Goal: Information Seeking & Learning: Check status

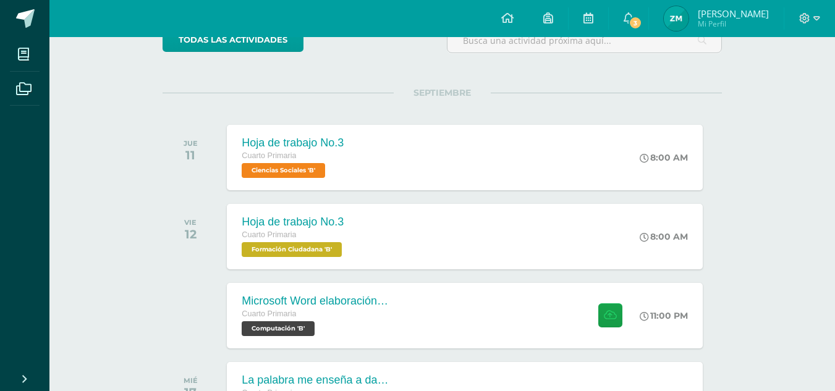
scroll to position [122, 0]
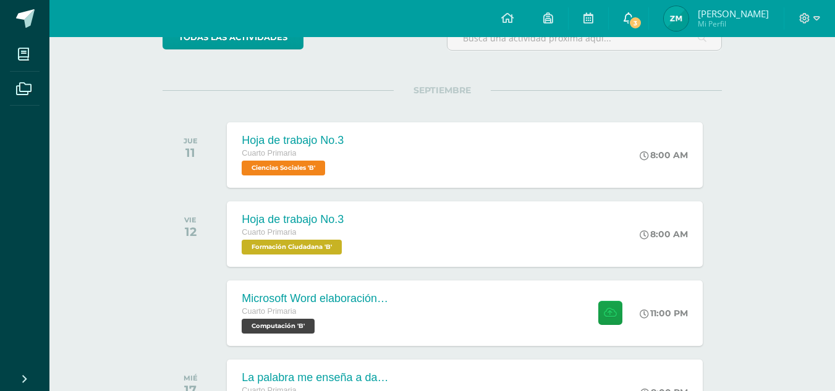
click at [637, 21] on span "3" at bounding box center [635, 23] width 14 height 14
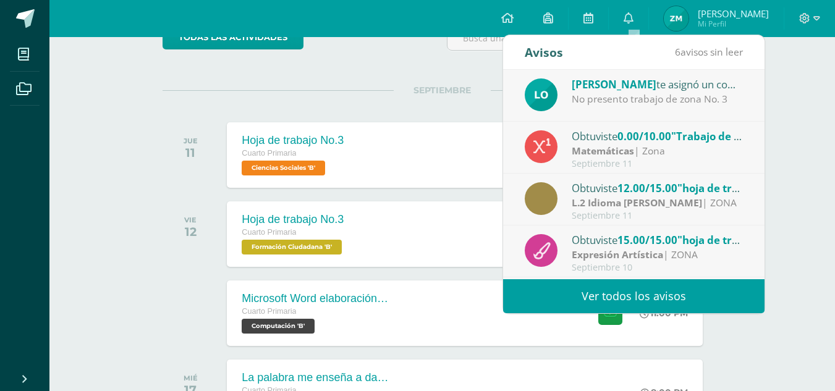
click at [699, 98] on div "No presento trabajo de zona No. 3" at bounding box center [658, 99] width 172 height 14
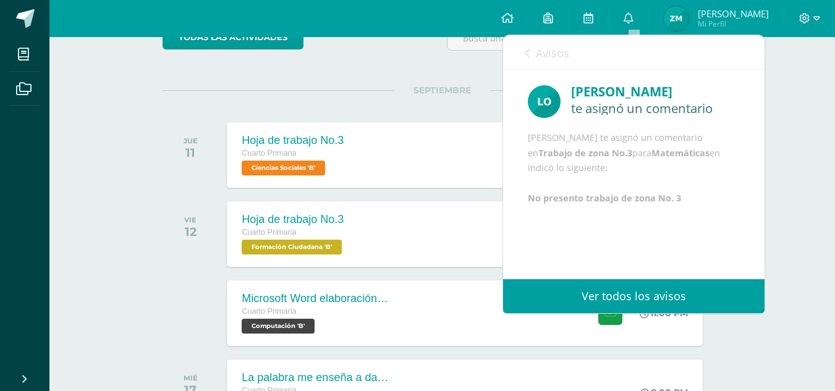
click at [525, 49] on icon at bounding box center [527, 53] width 5 height 10
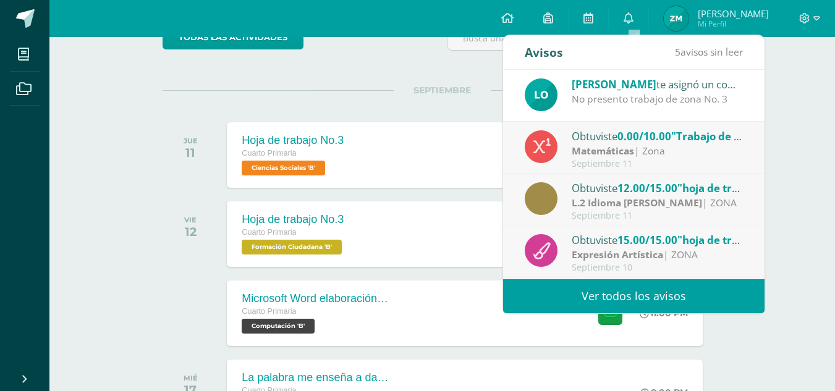
click at [584, 163] on div "Septiembre 11" at bounding box center [658, 164] width 172 height 11
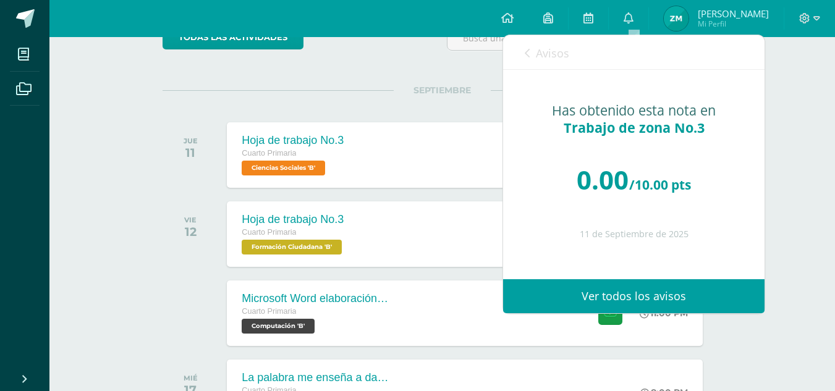
click at [529, 51] on icon at bounding box center [527, 53] width 5 height 10
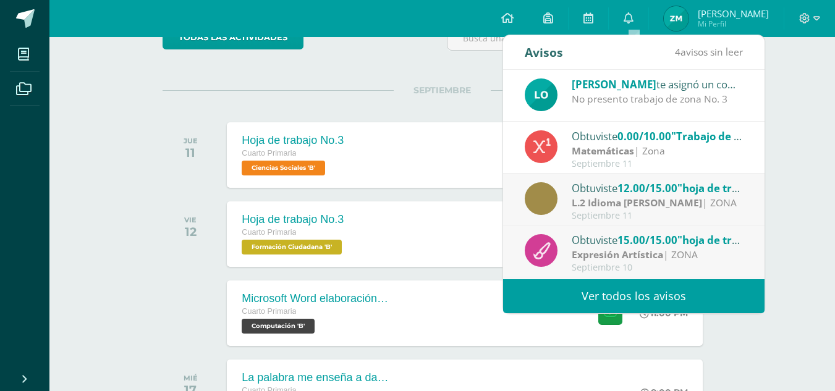
click at [625, 193] on span "12.00/15.00" at bounding box center [647, 188] width 60 height 14
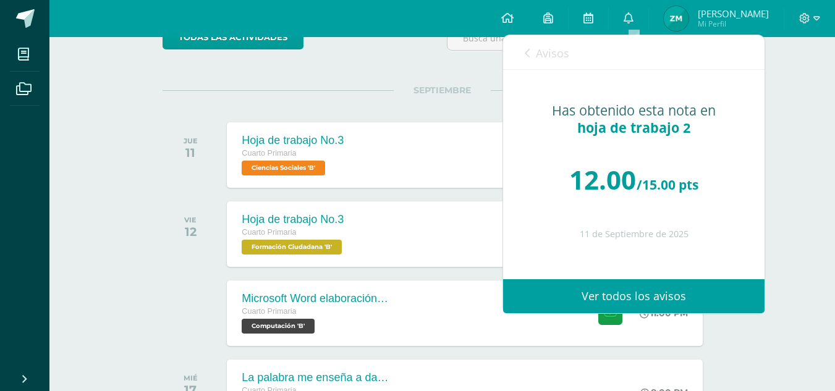
click at [528, 51] on icon at bounding box center [527, 53] width 5 height 10
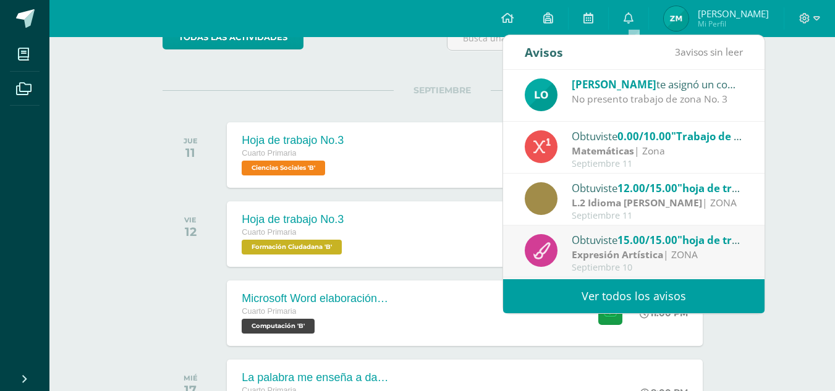
click at [588, 242] on div "Obtuviste 15.00/15.00 "hoja de trabajo 2" en Expresión Artística" at bounding box center [658, 240] width 172 height 16
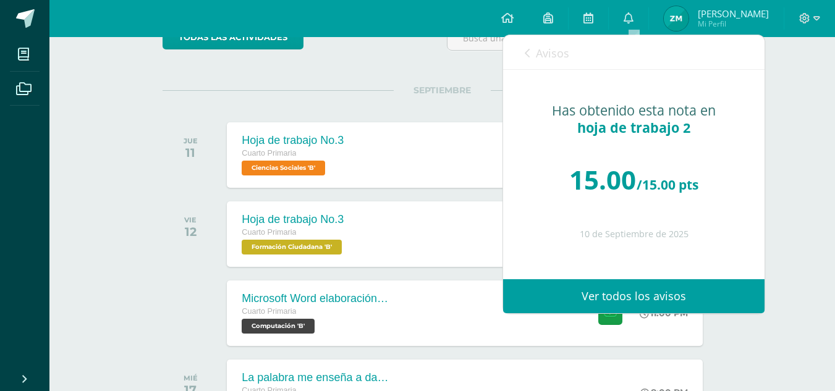
click at [520, 53] on div "Avisos 2 avisos sin leer Avisos" at bounding box center [633, 52] width 261 height 35
click at [780, 88] on div "Actividades recientes y próximas Tablero Pendientes de entrega Entregadas todas…" at bounding box center [441, 323] width 785 height 817
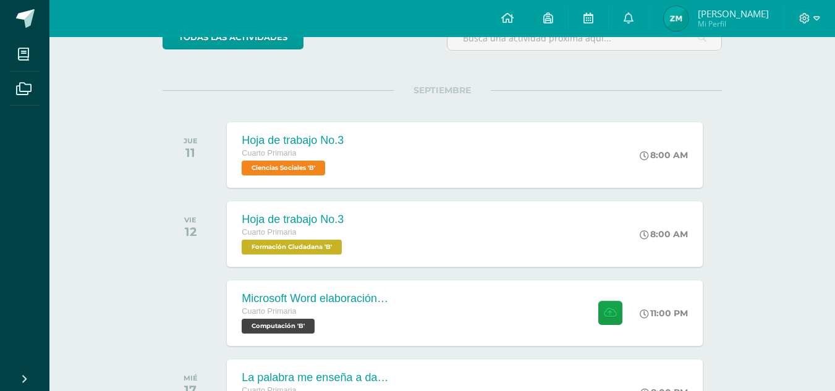
click at [811, 27] on div at bounding box center [809, 18] width 51 height 37
click at [816, 17] on icon at bounding box center [816, 18] width 7 height 11
click at [793, 83] on span "Cerrar sesión" at bounding box center [778, 84] width 56 height 12
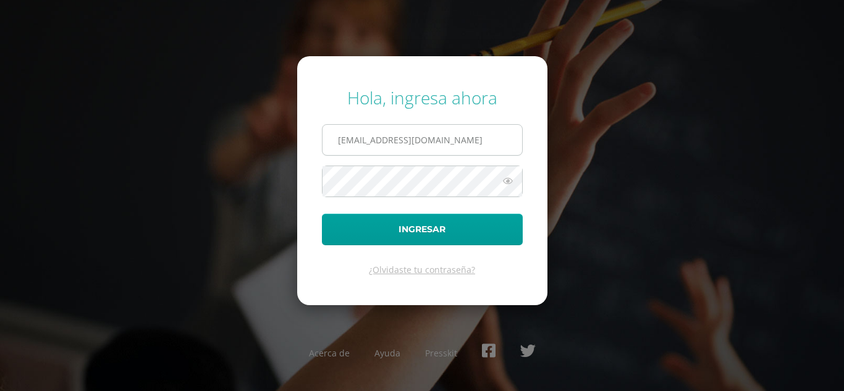
click at [502, 140] on input "815@laestrella.edu.gt" at bounding box center [423, 140] width 200 height 30
type input "864@laestrella.edu.gt"
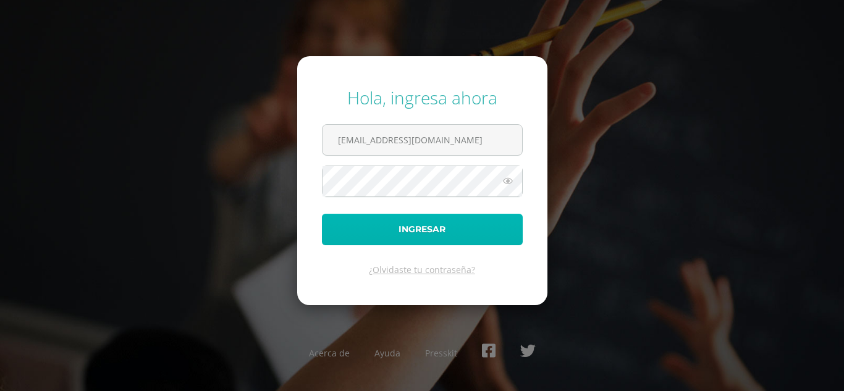
click at [407, 230] on button "Ingresar" at bounding box center [422, 230] width 201 height 32
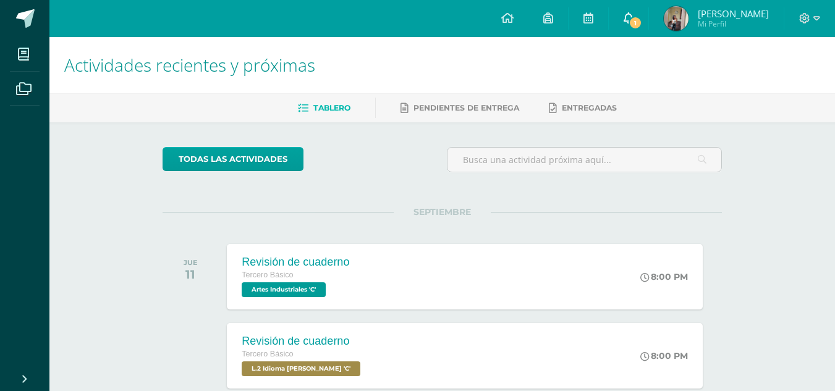
click at [633, 22] on icon at bounding box center [628, 17] width 10 height 11
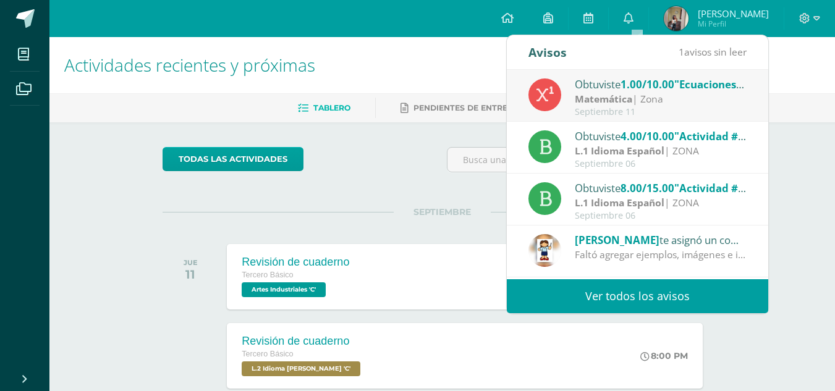
click at [662, 93] on div "Matemática | Zona" at bounding box center [661, 99] width 172 height 14
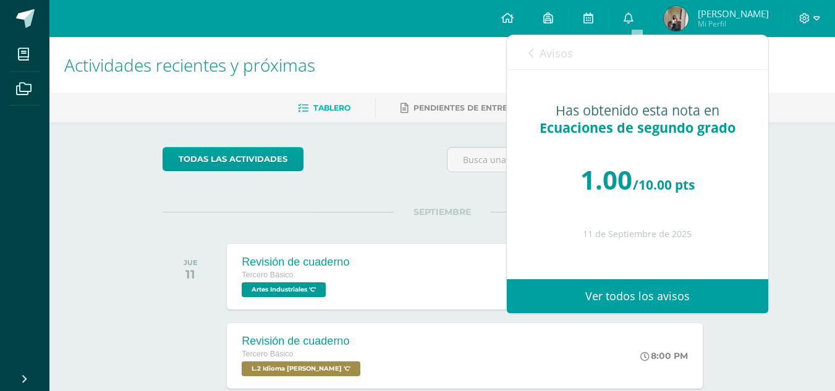
click at [534, 59] on link "Avisos" at bounding box center [550, 52] width 44 height 35
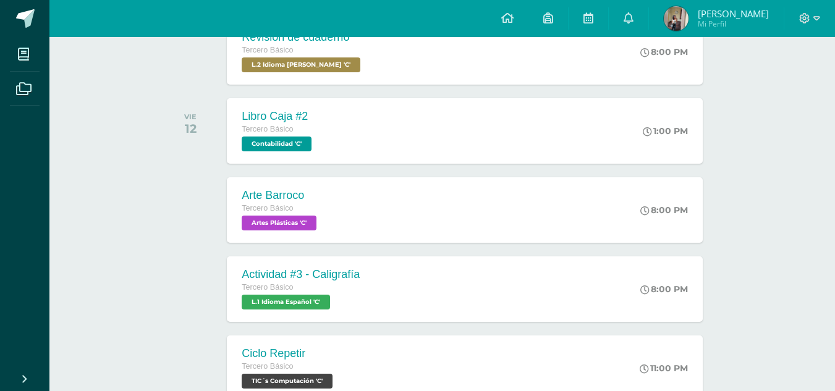
scroll to position [312, 0]
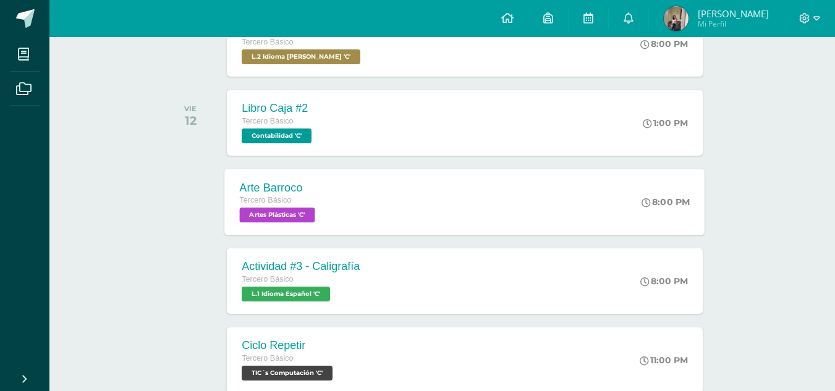
click at [458, 227] on div "Arte Barroco Tercero Básico Artes Plásticas 'C' 8:00 PM Arte Barroco Artes Plás…" at bounding box center [465, 202] width 480 height 66
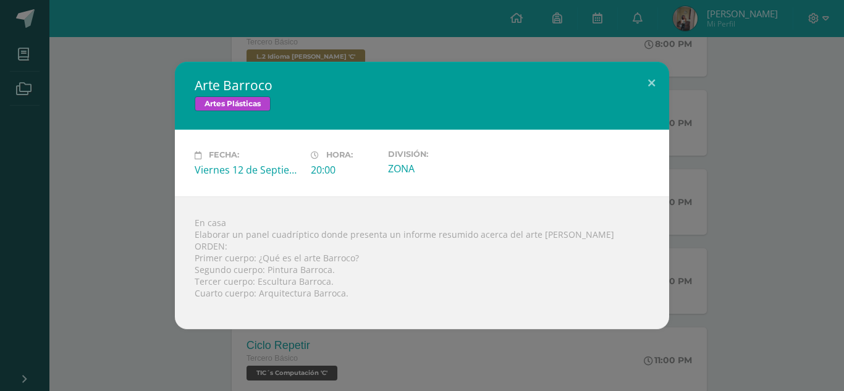
click at [788, 193] on div "Arte Barroco Artes Plásticas Fecha: Viernes 12 de Septiembre Hora: 20:00 Divisi…" at bounding box center [422, 195] width 834 height 267
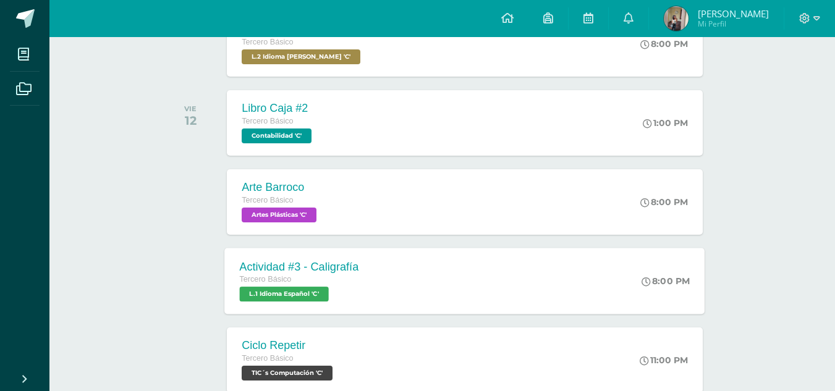
click at [470, 301] on div "Actividad #3 - Caligrafía Tercero Básico L.1 Idioma Español 'C' 8:00 PM Activid…" at bounding box center [465, 281] width 480 height 66
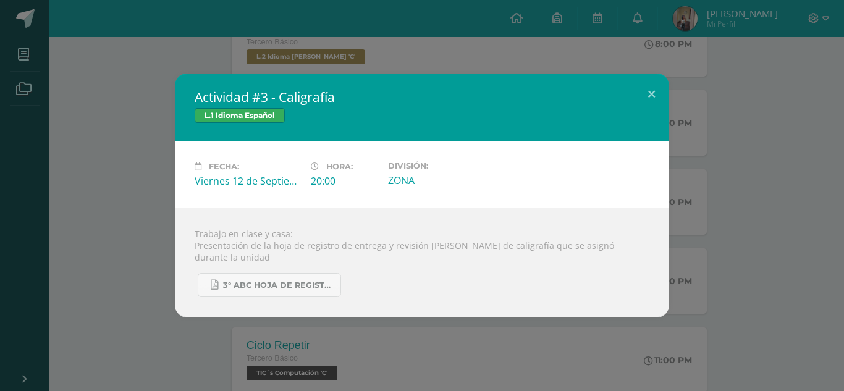
click at [714, 303] on div "Actividad #3 - Caligrafía L.1 Idioma Español Fecha: Viernes 12 de Septiembre Ho…" at bounding box center [422, 196] width 834 height 244
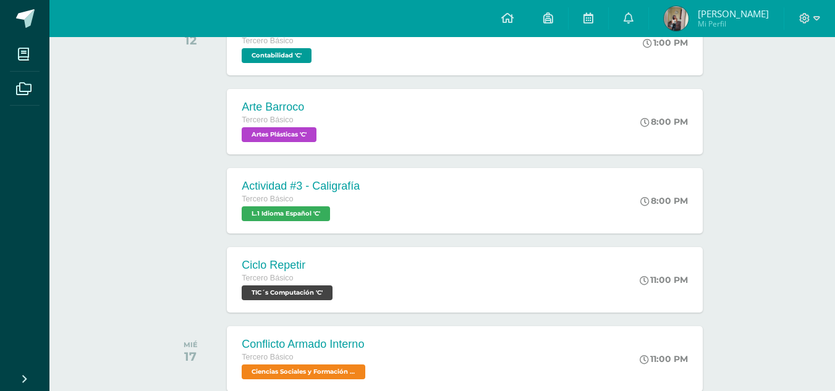
scroll to position [418, 0]
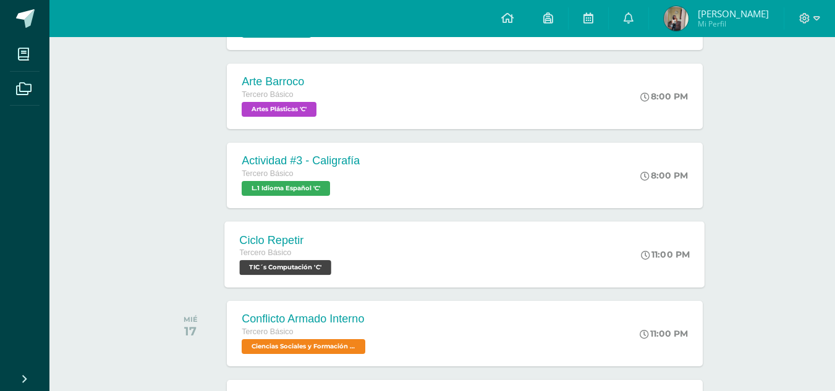
click at [394, 258] on div "Ciclo Repetir Tercero Básico TIC´s Computación 'C' 11:00 PM Ciclo Repetir TIC´s…" at bounding box center [465, 254] width 480 height 66
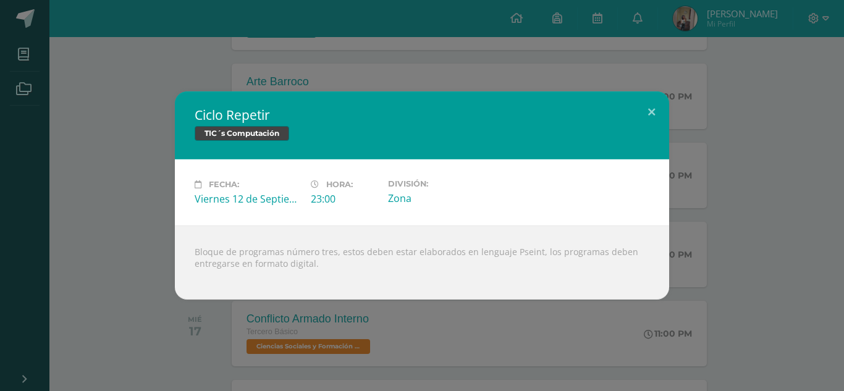
click at [746, 211] on div "Ciclo Repetir TIC´s Computación Fecha: Viernes 12 de Septiembre Hora: 23:00 Div…" at bounding box center [422, 195] width 834 height 208
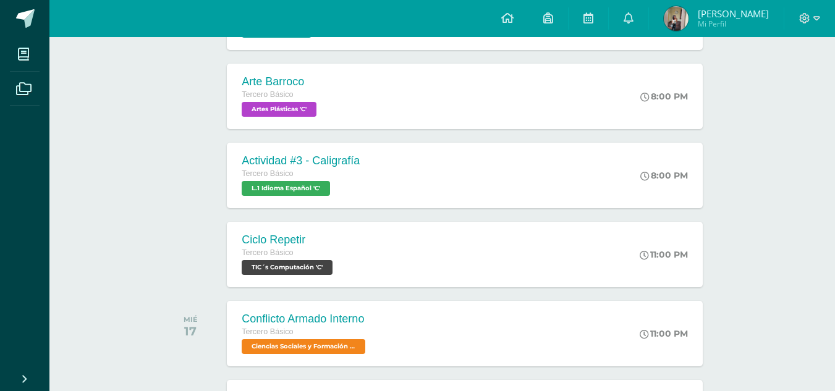
scroll to position [303, 0]
